Goal: Transaction & Acquisition: Book appointment/travel/reservation

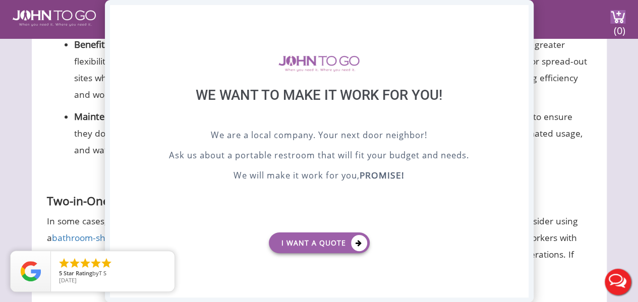
click at [519, 15] on div "X" at bounding box center [520, 13] width 16 height 17
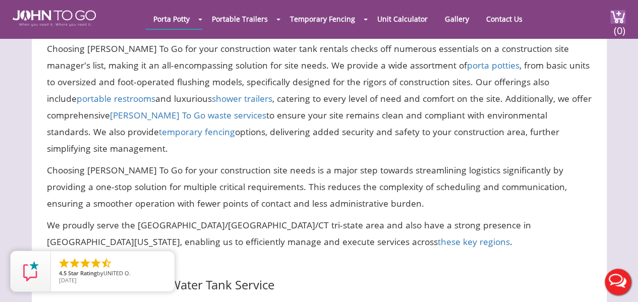
scroll to position [3410, 0]
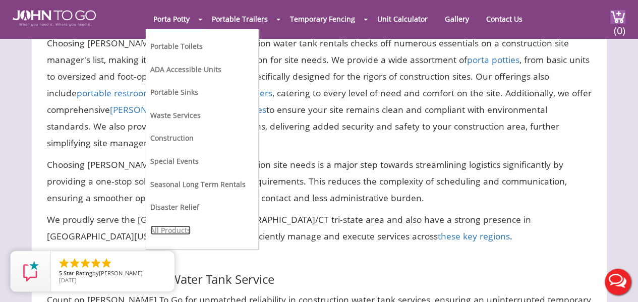
click at [173, 227] on link "All Products" at bounding box center [170, 230] width 40 height 10
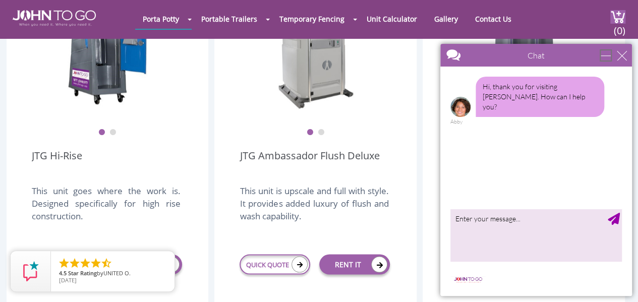
click at [608, 53] on div "minimize" at bounding box center [606, 55] width 10 height 10
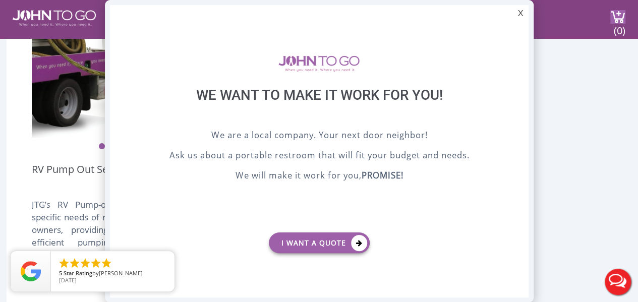
scroll to position [2118, 0]
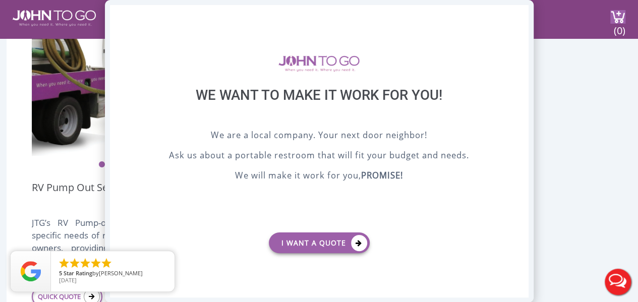
click at [520, 14] on div "X" at bounding box center [520, 13] width 16 height 17
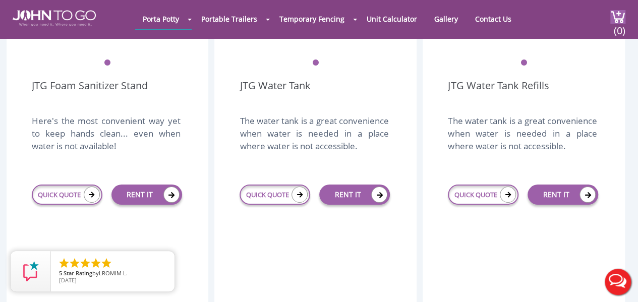
scroll to position [1714, 0]
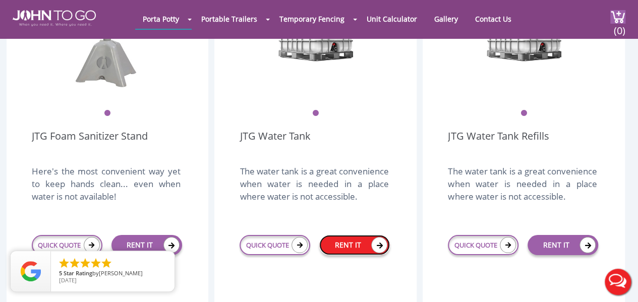
click at [341, 235] on link "RENT IT" at bounding box center [354, 245] width 71 height 20
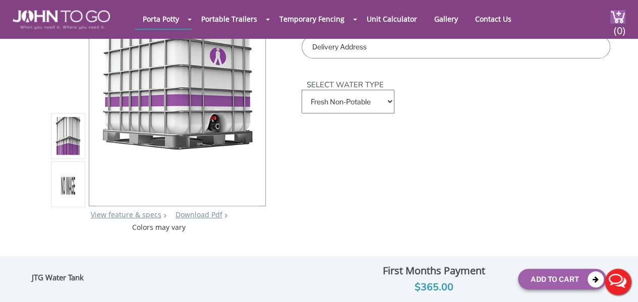
click at [345, 101] on select "Fresh Non-Potable Saltwater" at bounding box center [348, 102] width 93 height 24
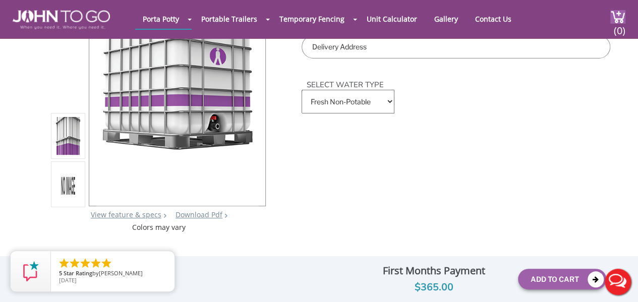
click at [346, 192] on div "JTG Water Tank View feature & specs Download Pdf Product PDF Addon PDF Colors m…" at bounding box center [319, 87] width 582 height 289
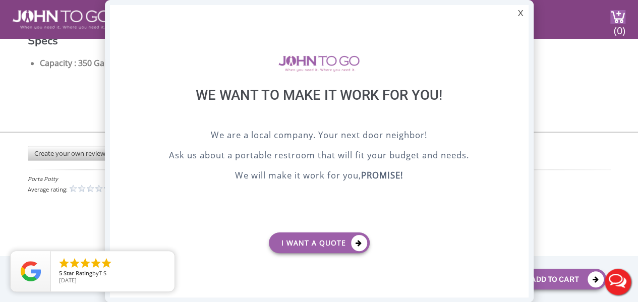
click at [521, 15] on div "X" at bounding box center [520, 13] width 16 height 17
